Goal: Task Accomplishment & Management: Use online tool/utility

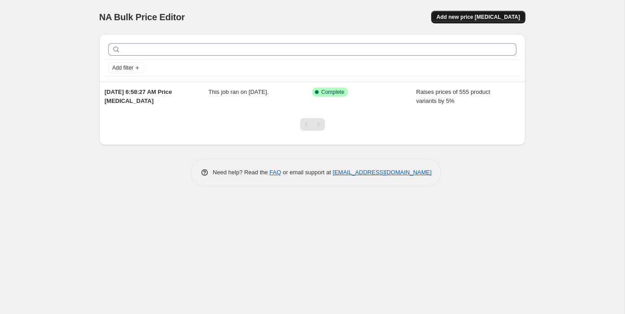
click at [488, 20] on span "Add new price [MEDICAL_DATA]" at bounding box center [478, 16] width 83 height 7
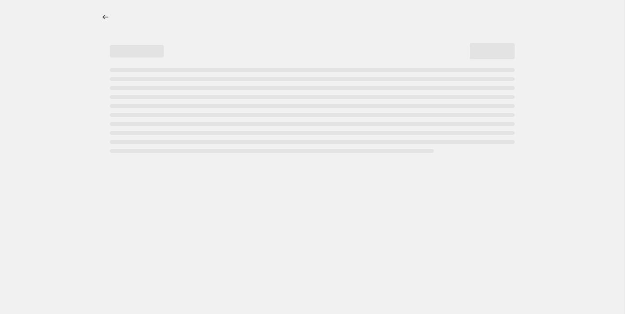
select select "percentage"
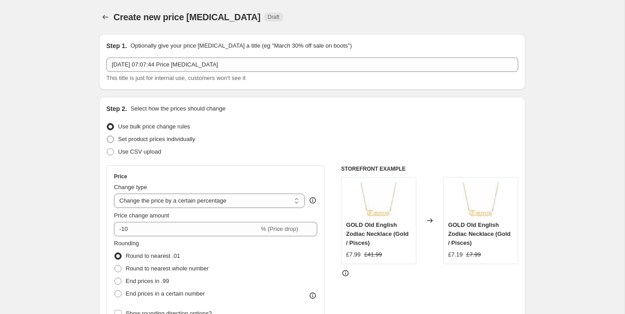
click at [148, 141] on span "Set product prices individually" at bounding box center [156, 139] width 77 height 7
click at [107, 136] on input "Set product prices individually" at bounding box center [107, 136] width 0 height 0
radio input "true"
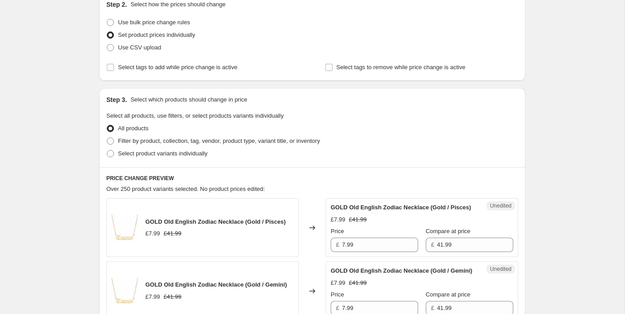
scroll to position [105, 0]
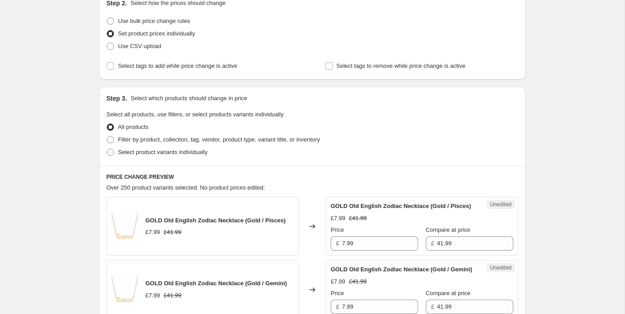
click at [364, 250] on input "7.99" at bounding box center [380, 243] width 76 height 14
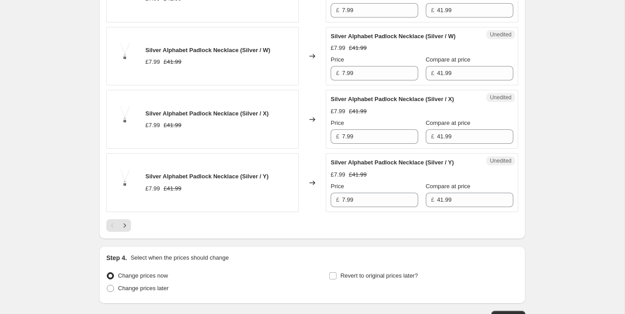
scroll to position [1468, 0]
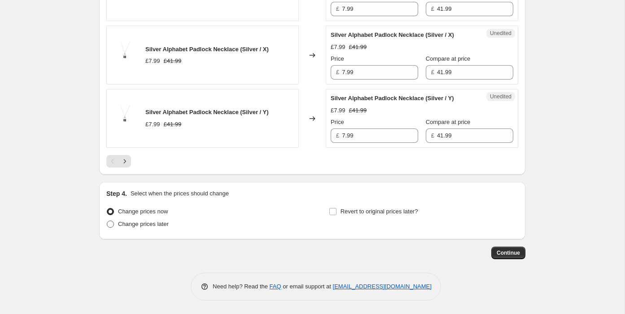
click at [138, 227] on span "Change prices later" at bounding box center [143, 223] width 51 height 7
click at [107, 221] on input "Change prices later" at bounding box center [107, 220] width 0 height 0
radio input "true"
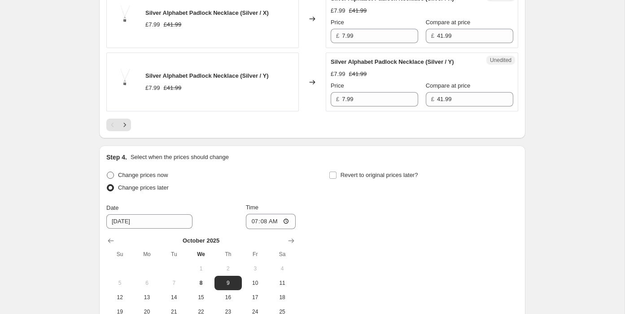
click at [134, 178] on span "Change prices now" at bounding box center [143, 174] width 50 height 7
click at [107, 172] on input "Change prices now" at bounding box center [107, 171] width 0 height 0
radio input "true"
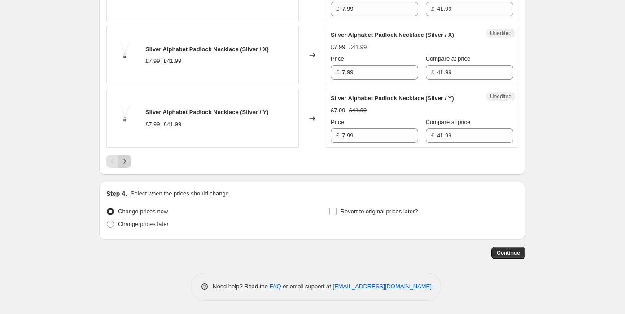
click at [125, 157] on icon "Next" at bounding box center [124, 161] width 9 height 9
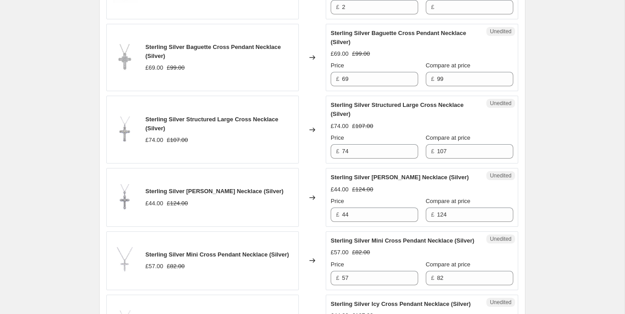
scroll to position [1513, 0]
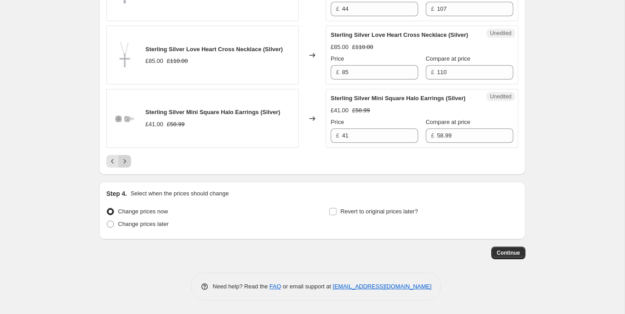
click at [127, 161] on icon "Next" at bounding box center [124, 161] width 9 height 9
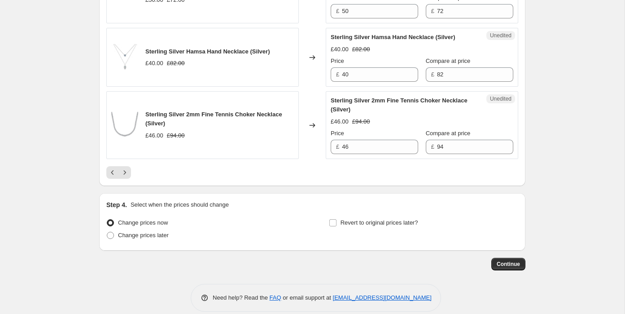
scroll to position [1566, 0]
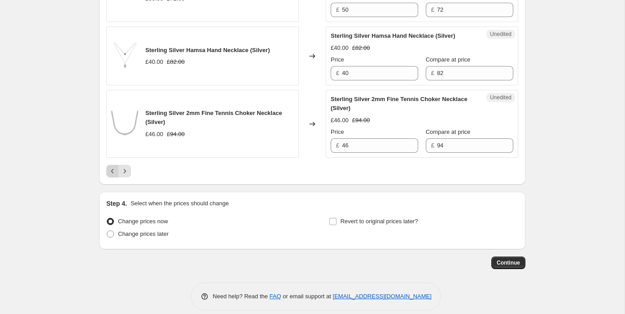
click at [112, 176] on icon "Previous" at bounding box center [112, 171] width 9 height 9
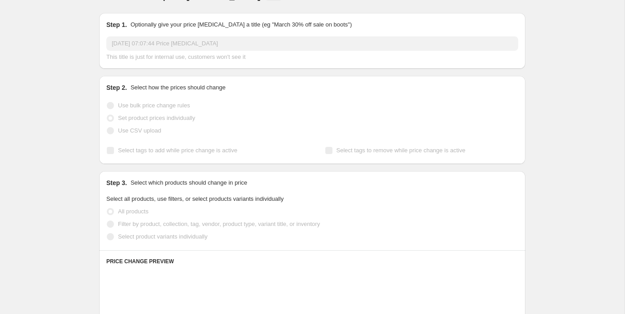
scroll to position [0, 0]
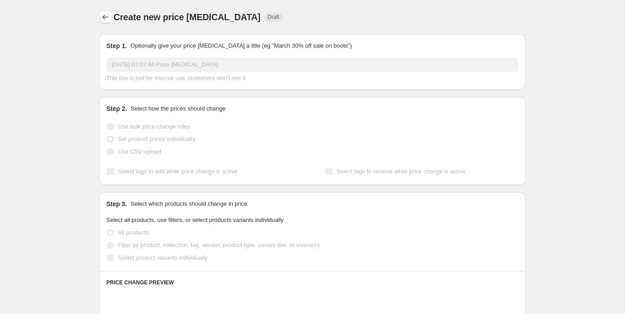
click at [108, 16] on icon "Price change jobs" at bounding box center [105, 17] width 9 height 9
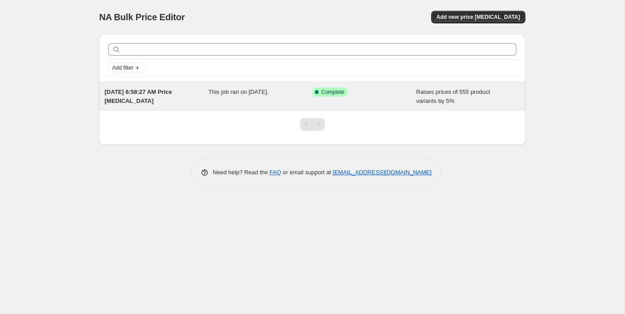
click at [143, 93] on span "Aug 22, 2024, 6:58:27 AM Price change job" at bounding box center [138, 96] width 67 height 16
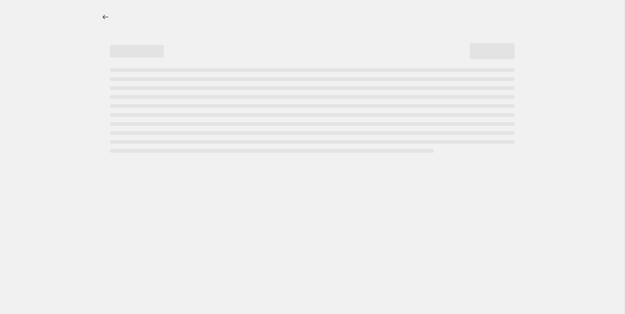
select select "percentage"
select select "remove"
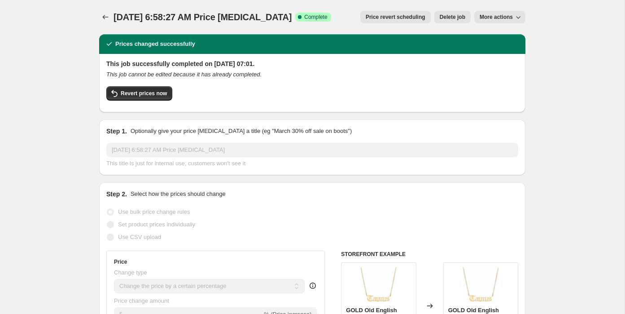
click at [487, 20] on span "More actions" at bounding box center [496, 16] width 33 height 7
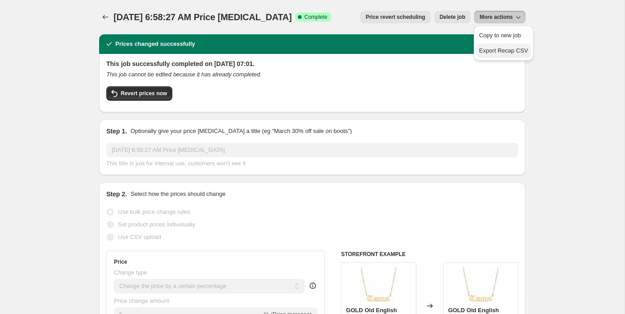
click at [520, 51] on span "Export Recap CSV" at bounding box center [503, 50] width 49 height 7
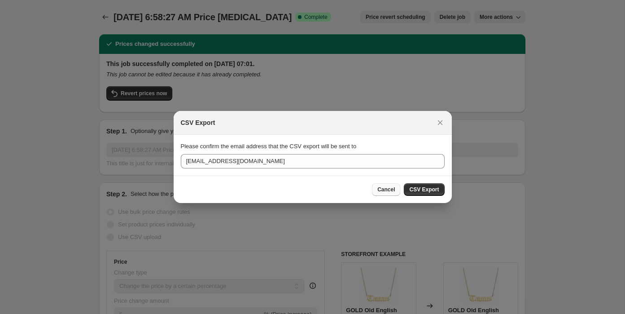
click at [390, 185] on button "Cancel" at bounding box center [386, 189] width 28 height 13
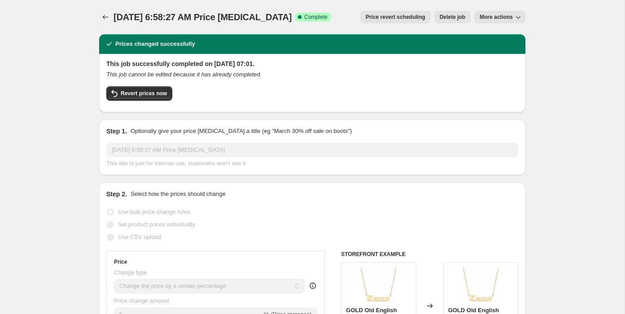
click at [102, 10] on div "Aug 22, 2024, 6:58:27 AM Price change job. This page is ready Aug 22, 2024, 6:5…" at bounding box center [312, 17] width 426 height 34
click at [102, 11] on button "Price change jobs" at bounding box center [105, 17] width 13 height 13
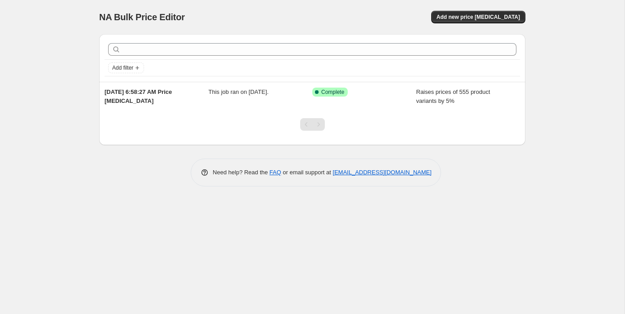
click at [491, 1] on div "NA Bulk Price Editor. This page is ready NA Bulk Price Editor Add new price cha…" at bounding box center [312, 17] width 426 height 34
click at [491, 3] on div "NA Bulk Price Editor. This page is ready NA Bulk Price Editor Add new price cha…" at bounding box center [312, 17] width 426 height 34
click at [491, 20] on span "Add new price change job" at bounding box center [478, 16] width 83 height 7
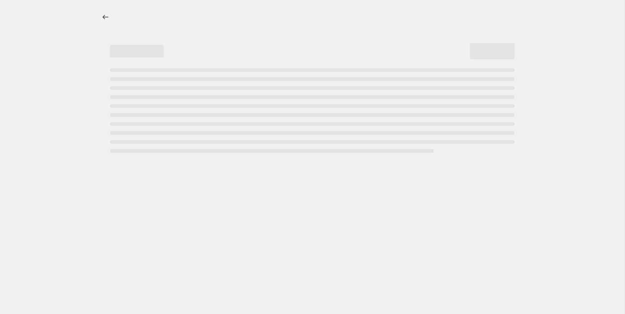
select select "percentage"
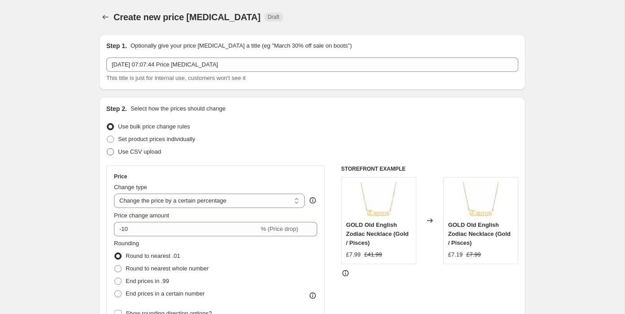
click at [149, 152] on span "Use CSV upload" at bounding box center [139, 151] width 43 height 7
click at [107, 149] on input "Use CSV upload" at bounding box center [107, 148] width 0 height 0
radio input "true"
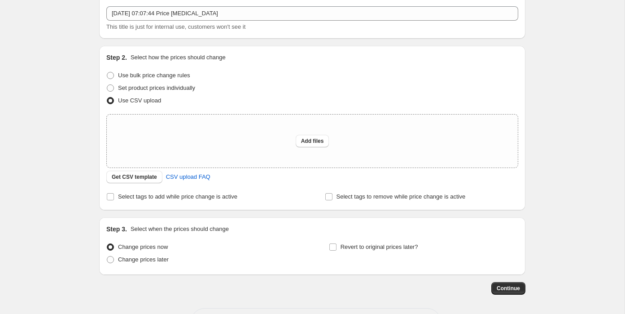
scroll to position [86, 0]
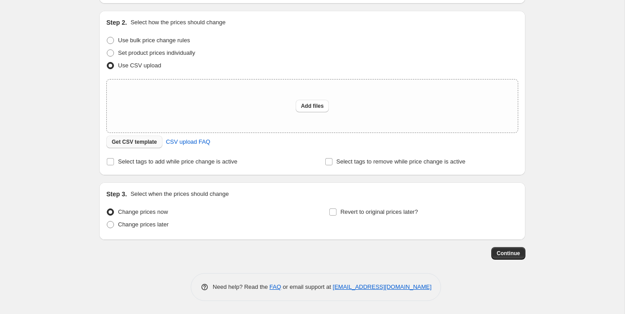
click at [148, 145] on span "Get CSV template" at bounding box center [134, 141] width 45 height 7
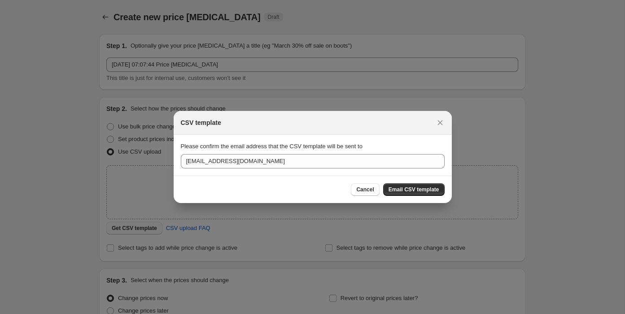
scroll to position [0, 0]
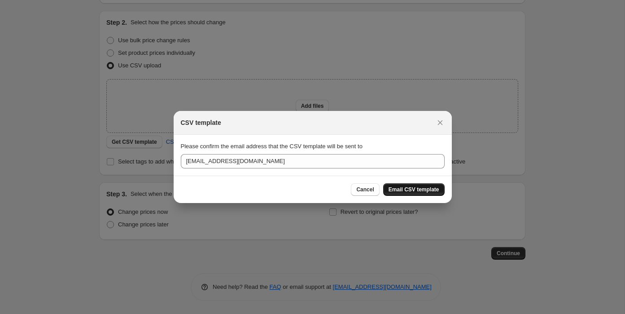
click at [425, 191] on span "Email CSV template" at bounding box center [414, 189] width 51 height 7
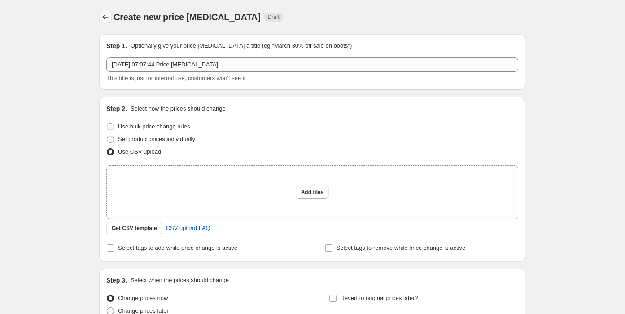
click at [105, 18] on icon "Price change jobs" at bounding box center [105, 17] width 9 height 9
